Goal: Navigation & Orientation: Find specific page/section

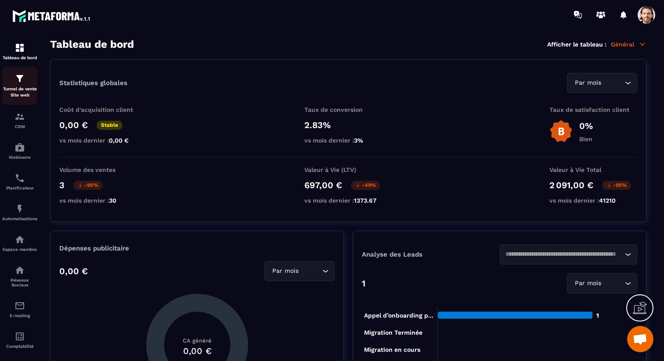
click at [22, 92] on p "Tunnel de vente Site web" at bounding box center [19, 92] width 35 height 12
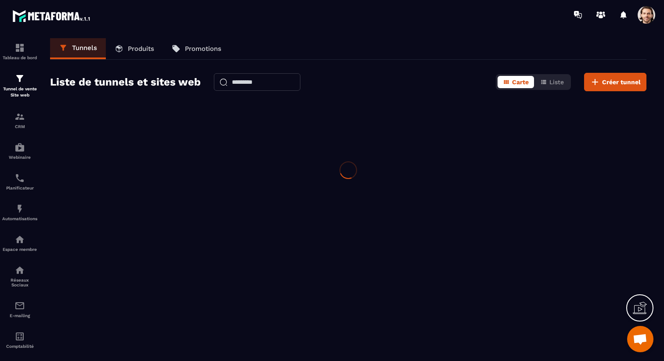
click at [648, 17] on span at bounding box center [646, 15] width 18 height 18
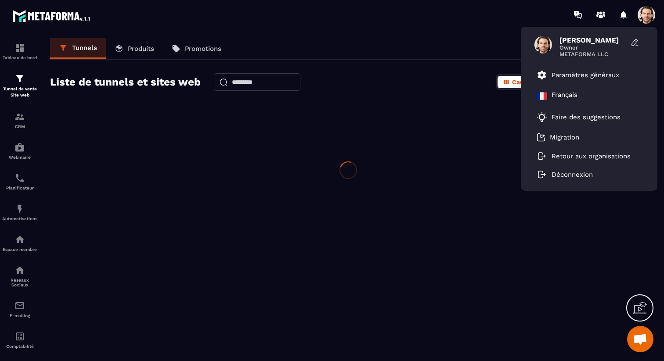
click at [496, 55] on div "Tunnels Produits Promotions" at bounding box center [348, 49] width 596 height 22
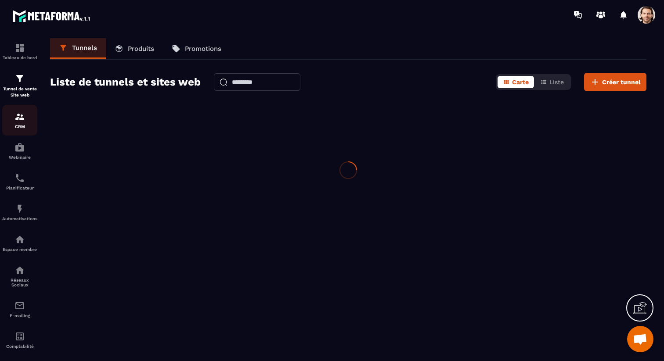
click at [28, 125] on p "CRM" at bounding box center [19, 126] width 35 height 5
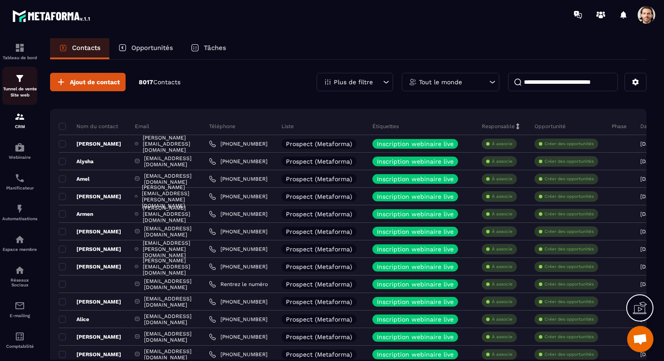
click at [23, 91] on p "Tunnel de vente Site web" at bounding box center [19, 92] width 35 height 12
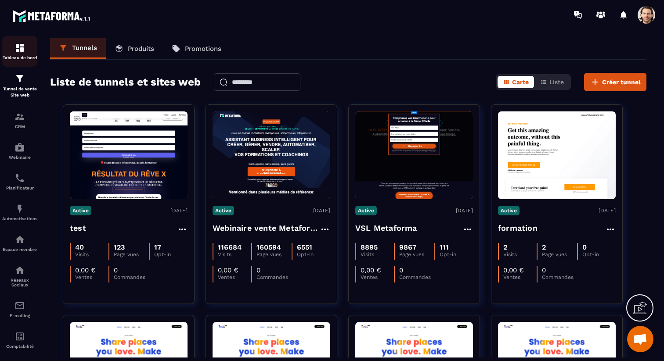
click at [22, 48] on img at bounding box center [19, 48] width 11 height 11
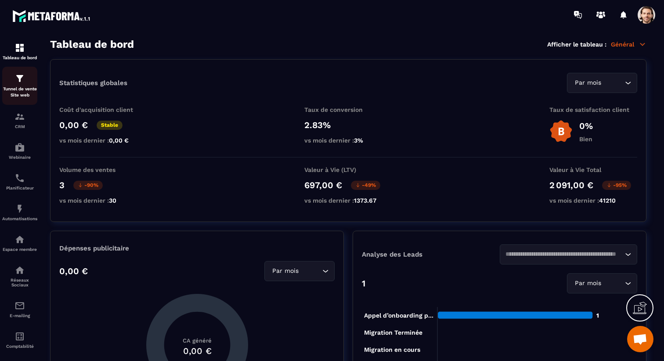
click at [21, 90] on p "Tunnel de vente Site web" at bounding box center [19, 92] width 35 height 12
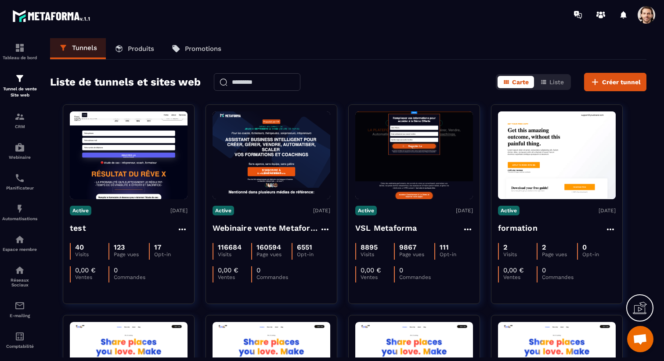
click at [644, 19] on span at bounding box center [646, 15] width 18 height 18
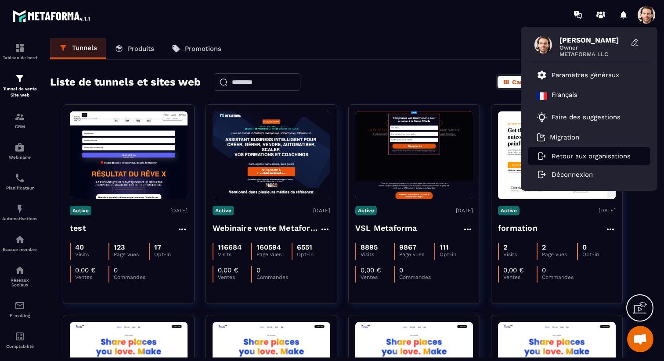
click at [594, 161] on li "Retour aux organisations" at bounding box center [589, 156] width 122 height 18
click at [597, 157] on p "Retour aux organisations" at bounding box center [590, 156] width 79 height 8
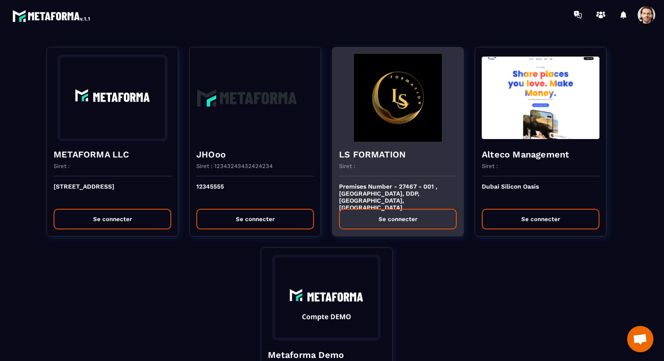
click at [383, 173] on div "Siret :" at bounding box center [398, 170] width 118 height 14
